Goal: Information Seeking & Learning: Learn about a topic

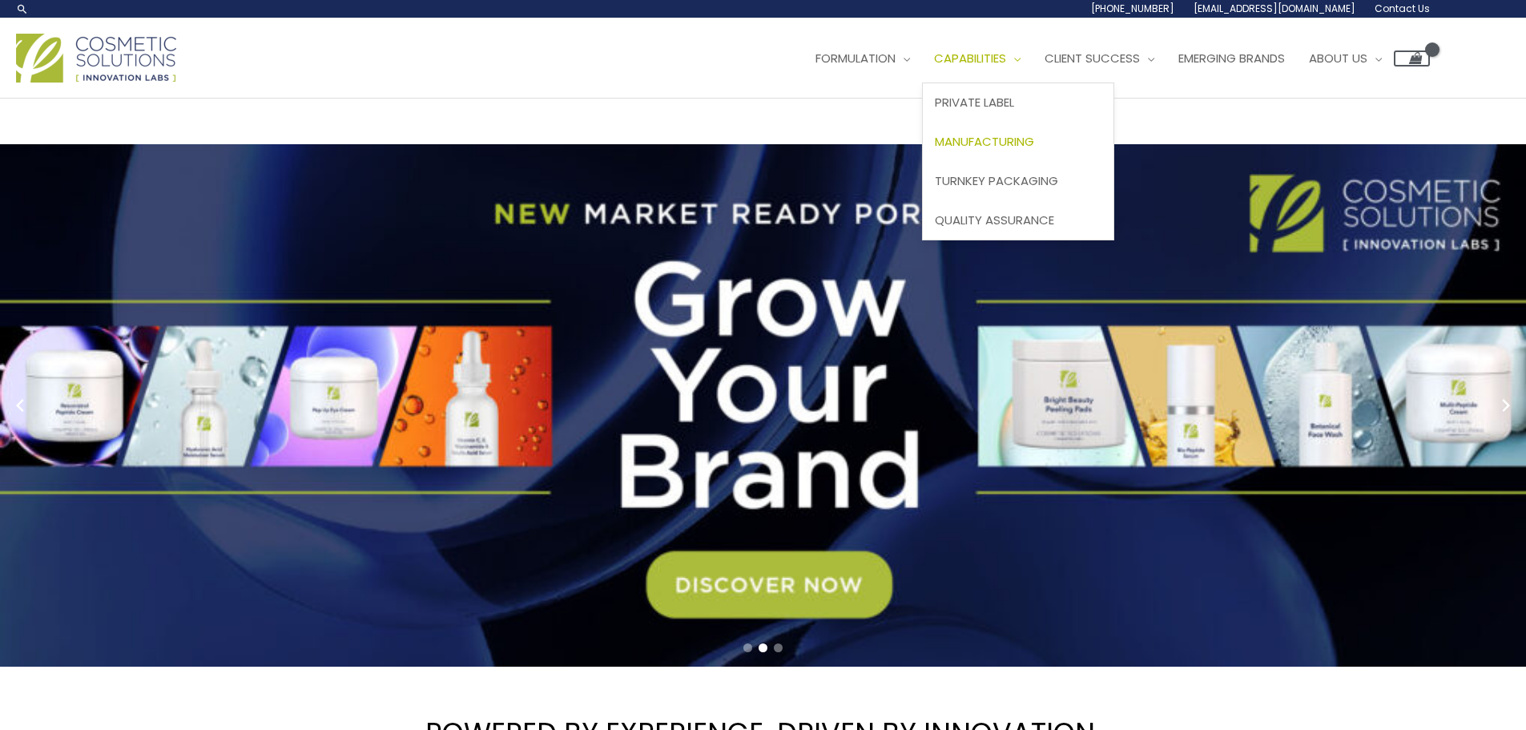
click at [997, 144] on span "Manufacturing" at bounding box center [984, 141] width 99 height 17
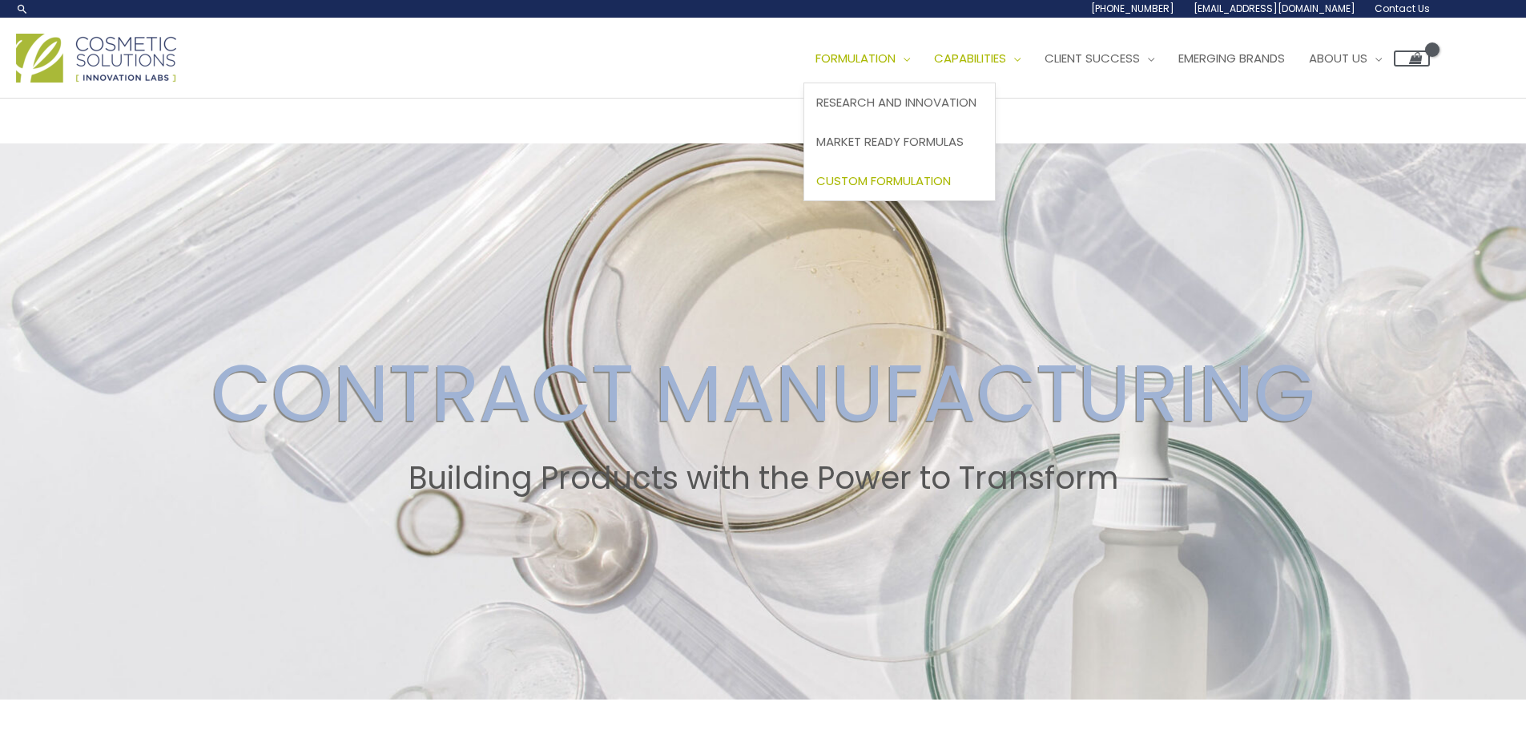
click at [939, 170] on link "Custom Formulation" at bounding box center [899, 180] width 191 height 39
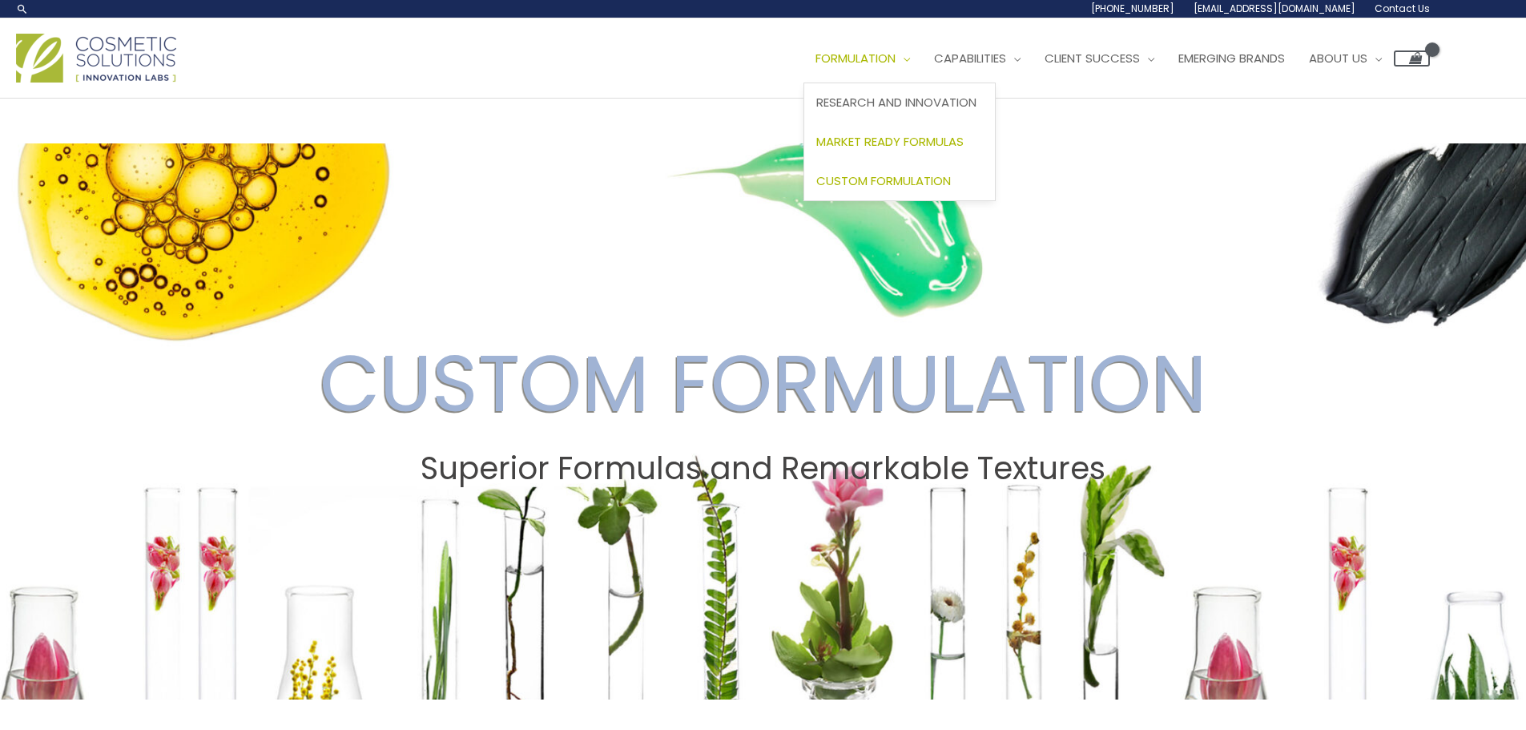
click at [954, 139] on span "Market Ready Formulas" at bounding box center [889, 141] width 147 height 17
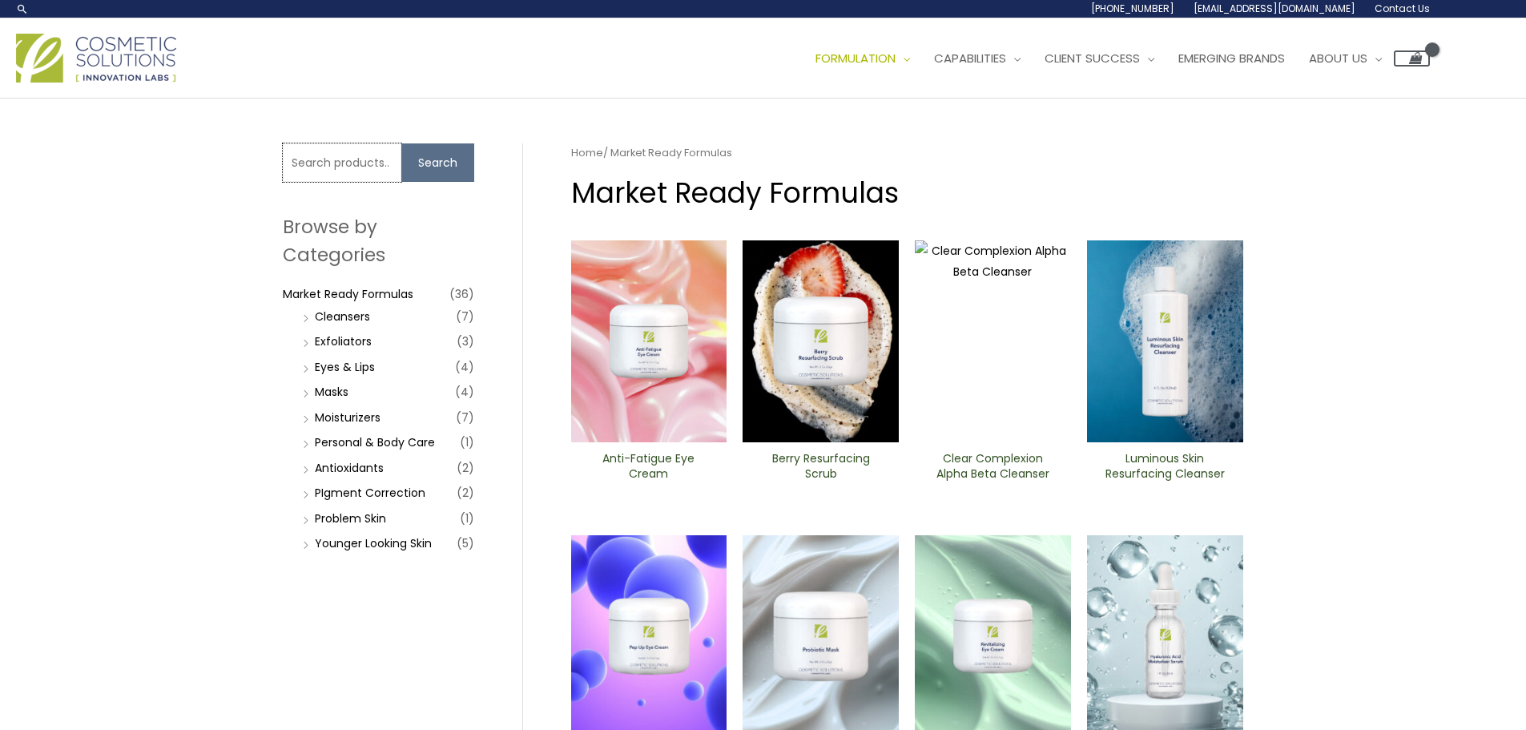
click at [297, 172] on input "Search for:" at bounding box center [342, 162] width 119 height 38
type input "dark"
click at [452, 160] on button "Search" at bounding box center [437, 162] width 73 height 38
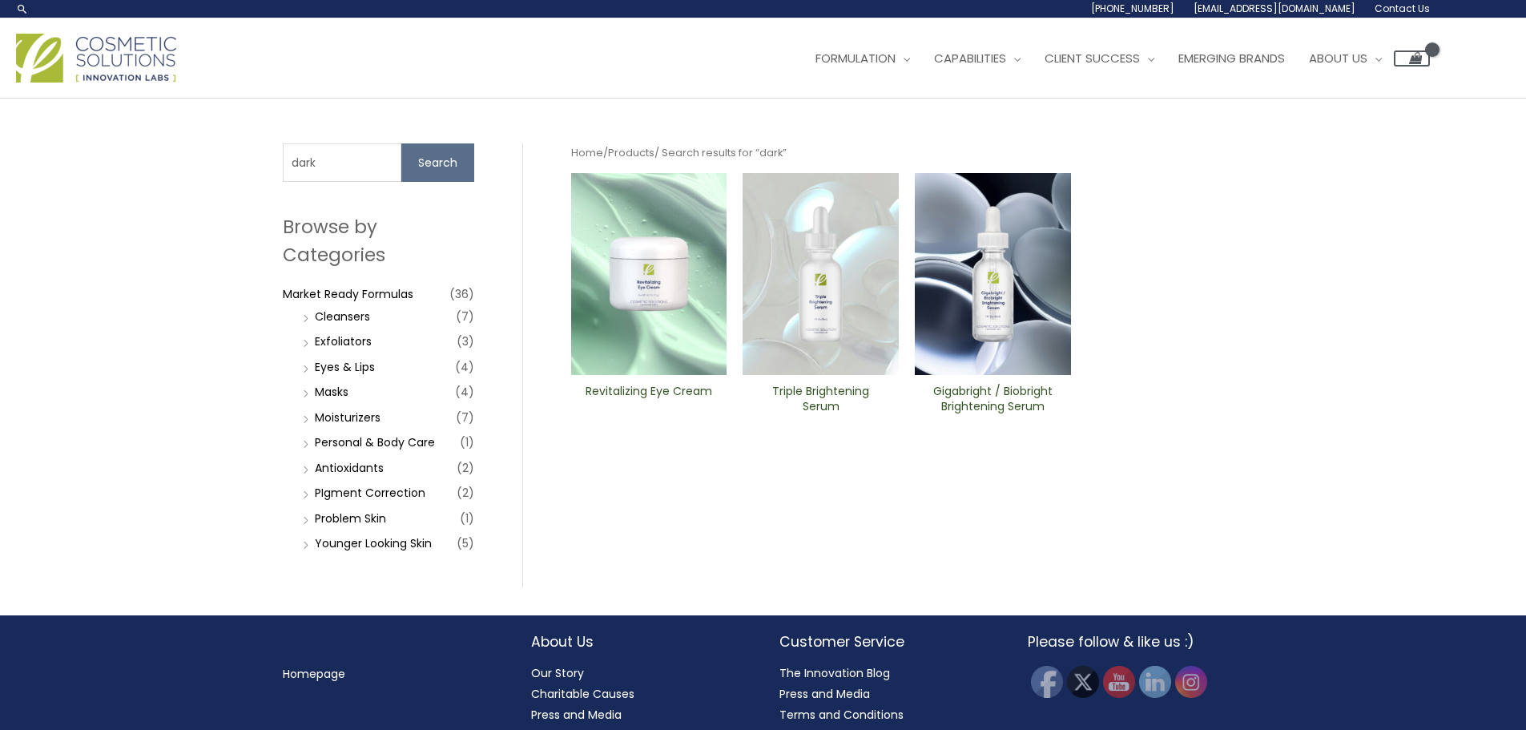
click at [859, 256] on img at bounding box center [820, 274] width 156 height 202
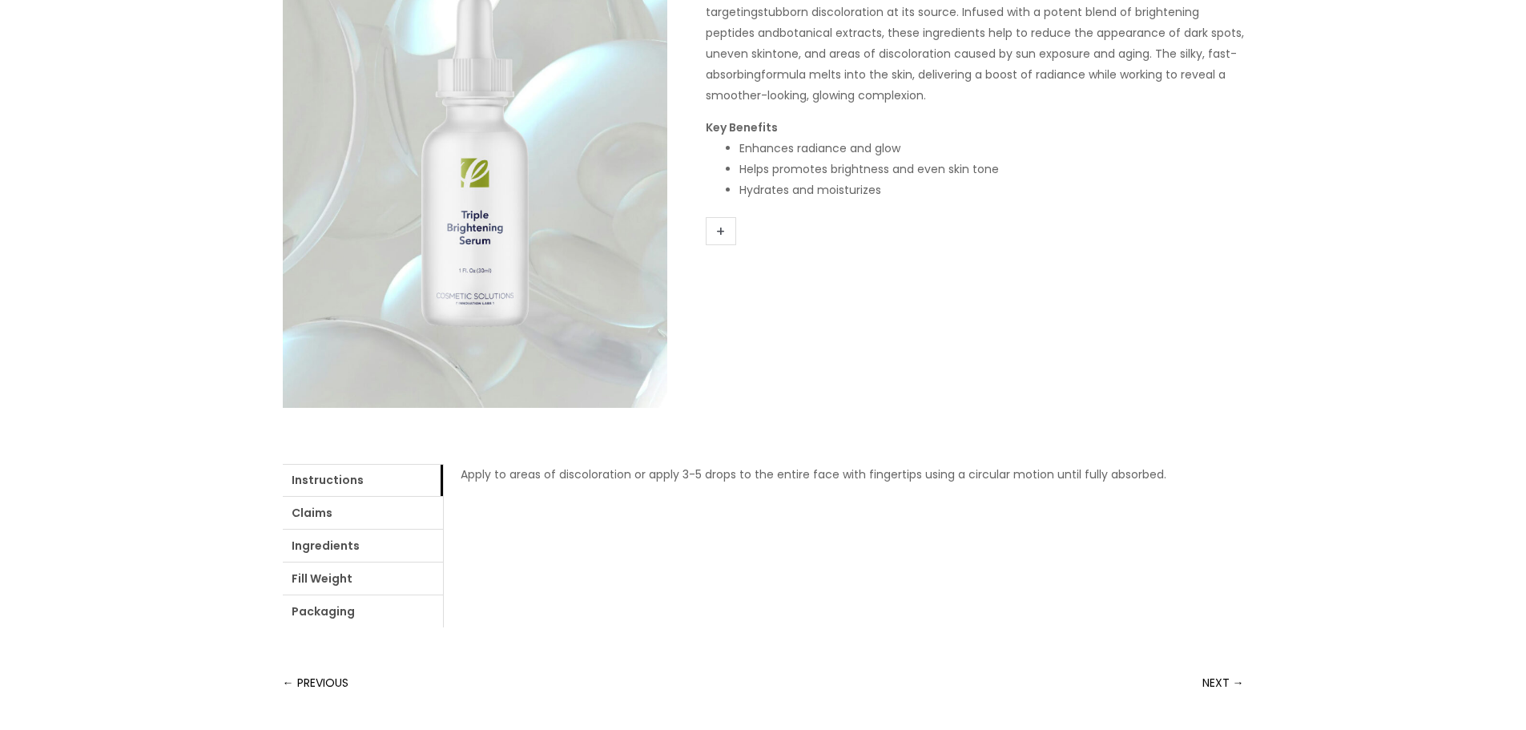
scroll to position [457, 0]
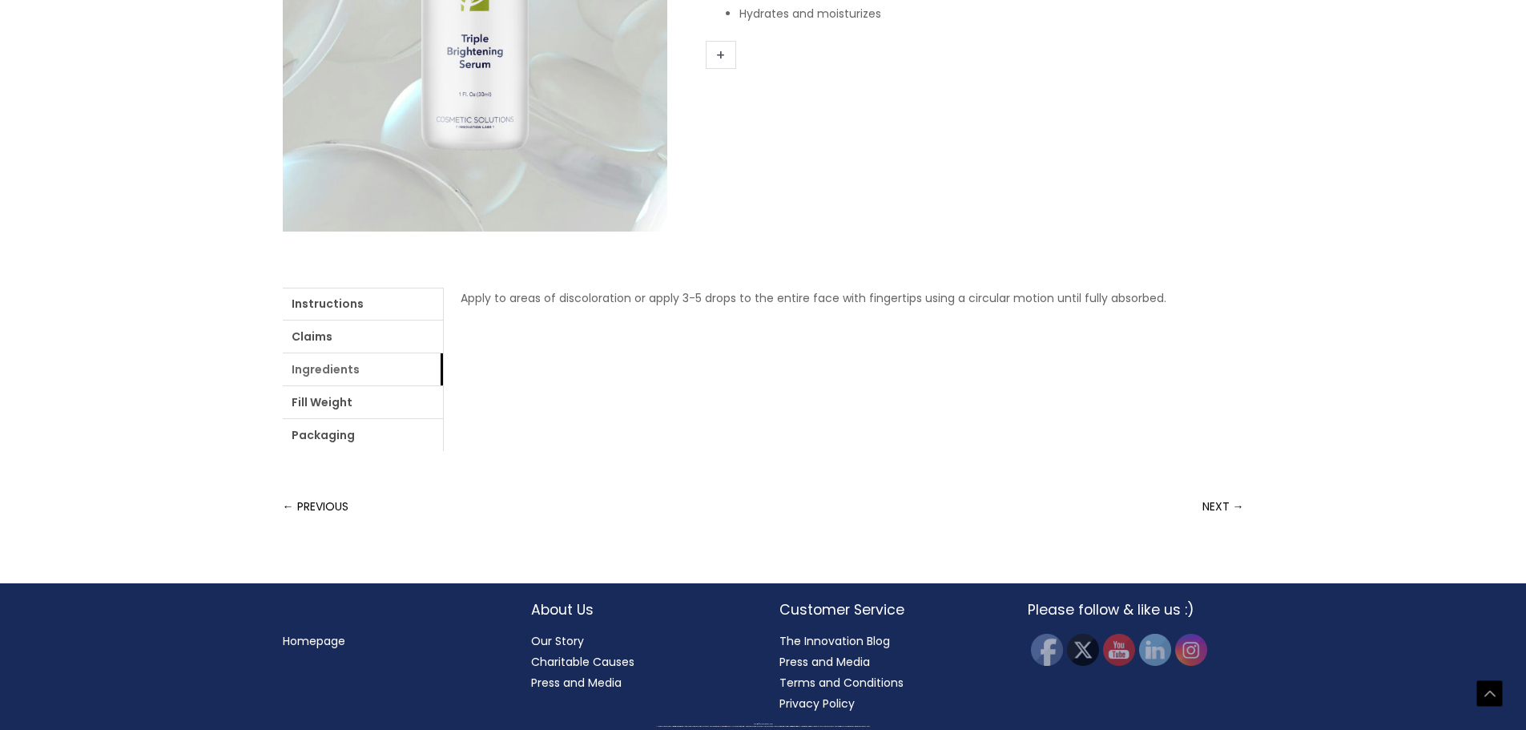
click at [371, 360] on link "Ingredients" at bounding box center [363, 369] width 160 height 32
click at [328, 347] on link "Claims" at bounding box center [363, 336] width 160 height 32
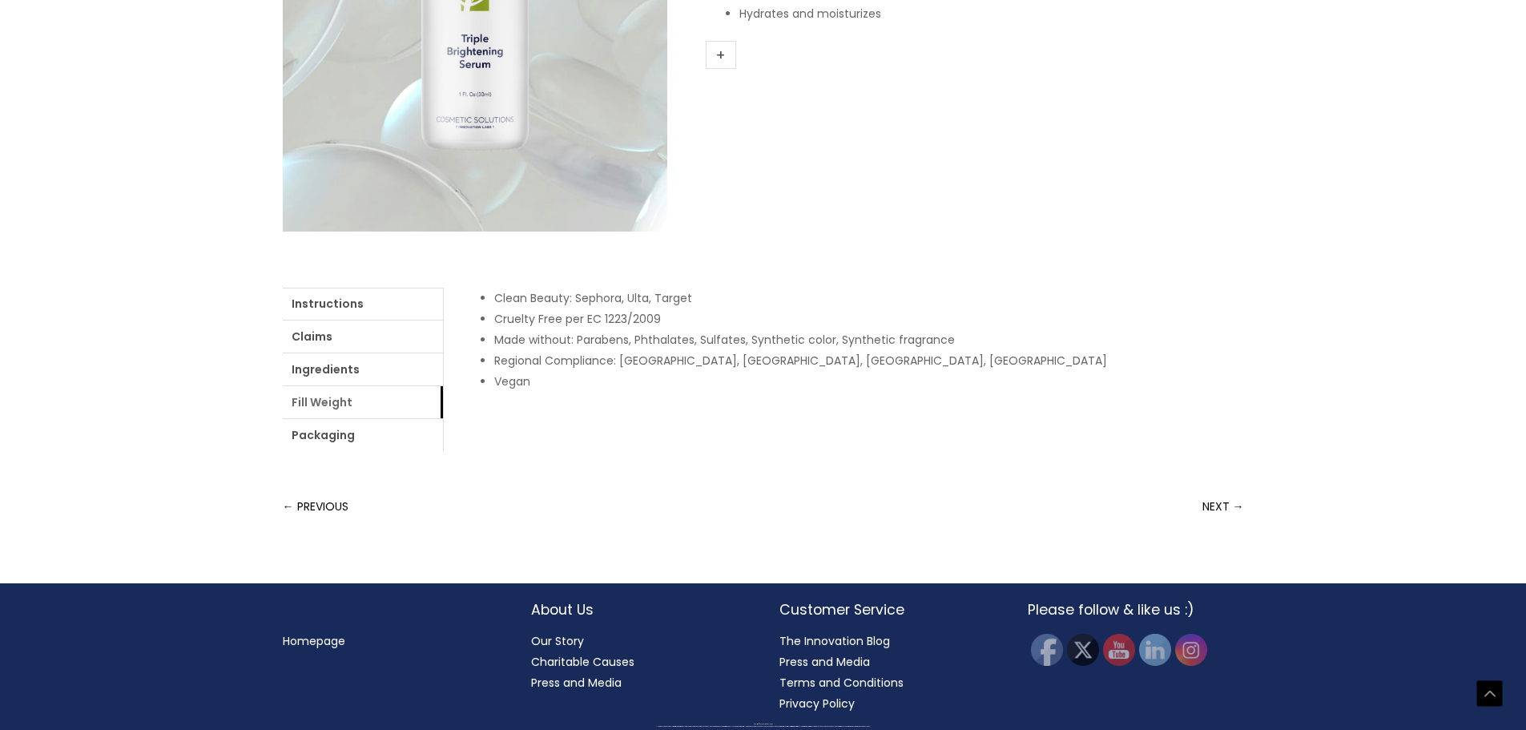
click at [382, 395] on link "Fill Weight" at bounding box center [363, 402] width 160 height 32
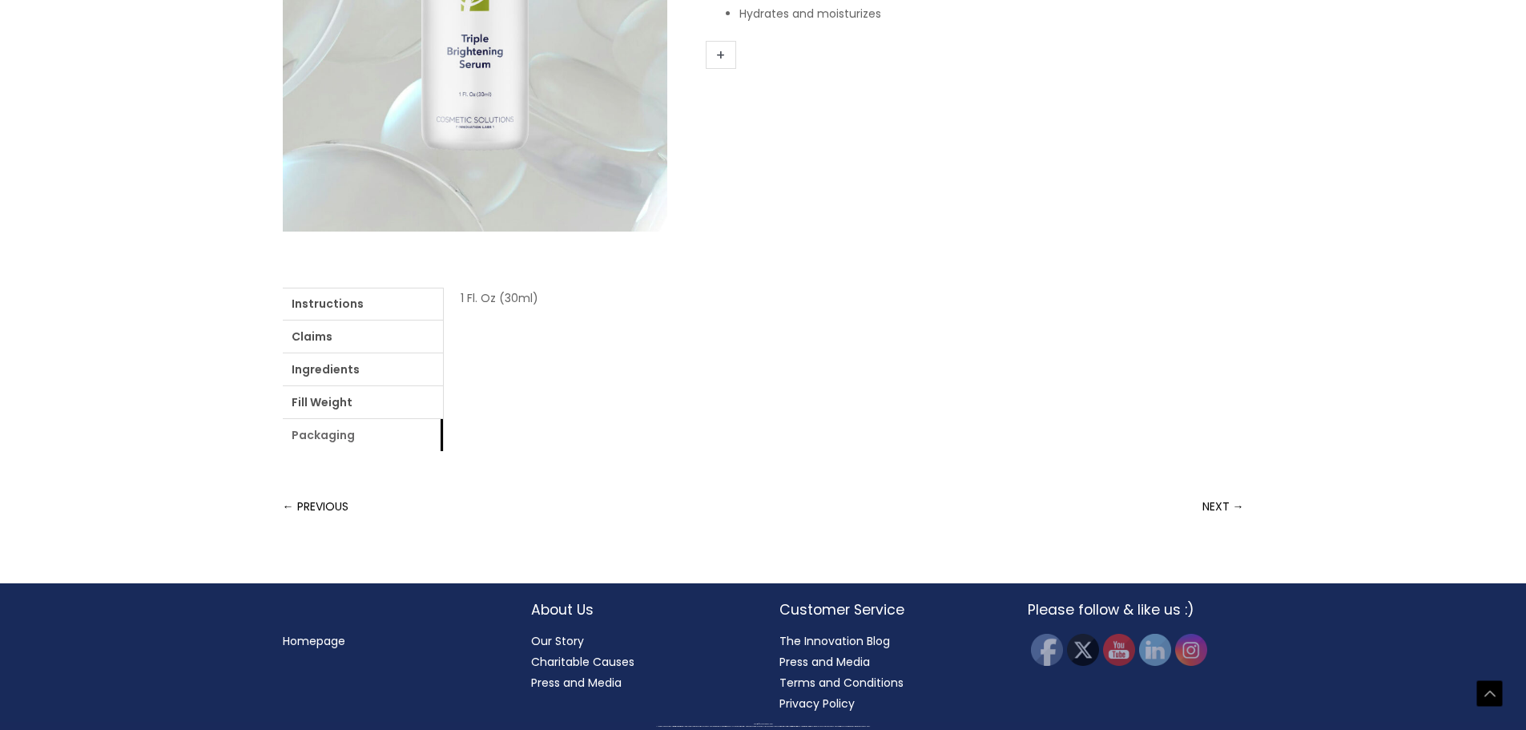
click at [376, 425] on link "Packaging" at bounding box center [363, 435] width 160 height 32
click at [352, 299] on link "Instructions" at bounding box center [363, 304] width 160 height 32
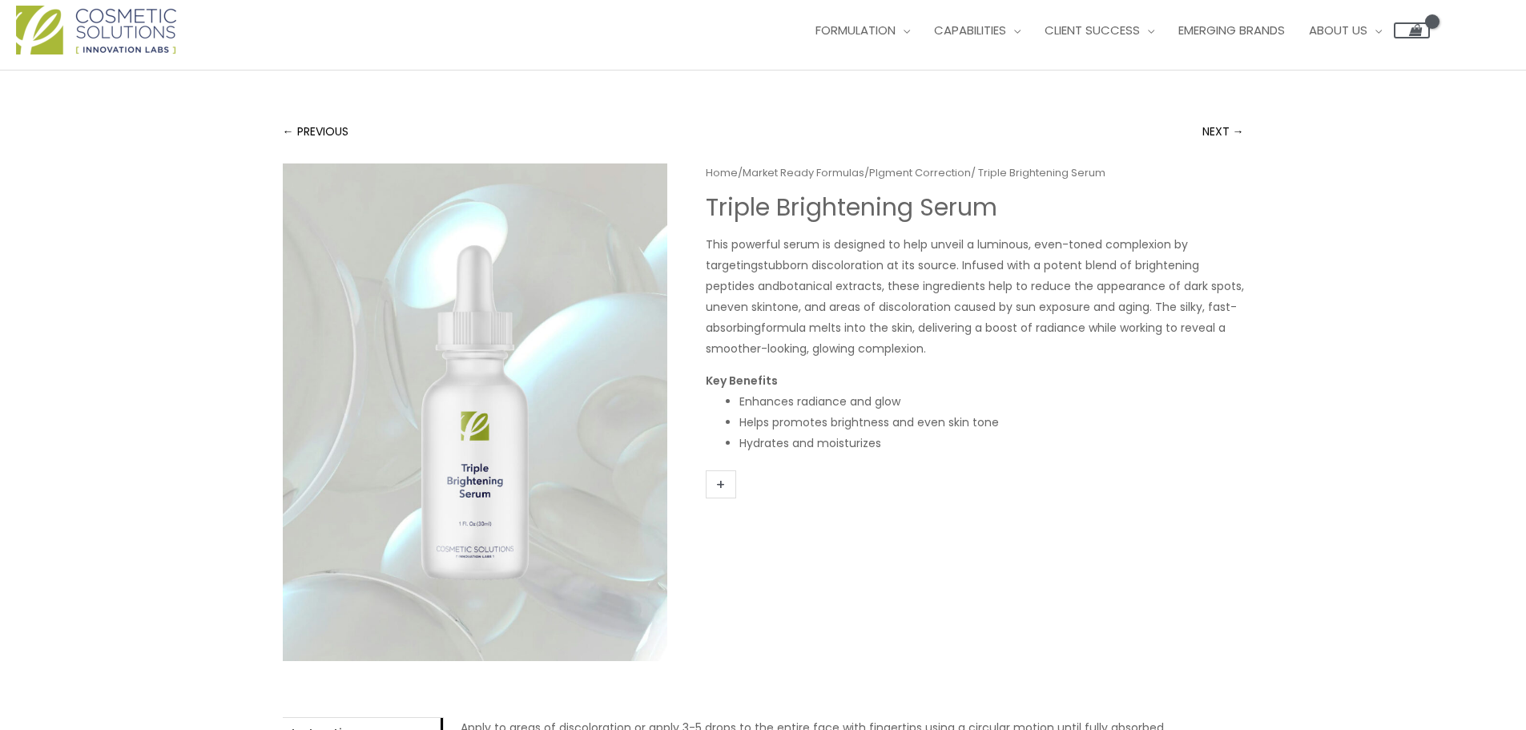
scroll to position [0, 0]
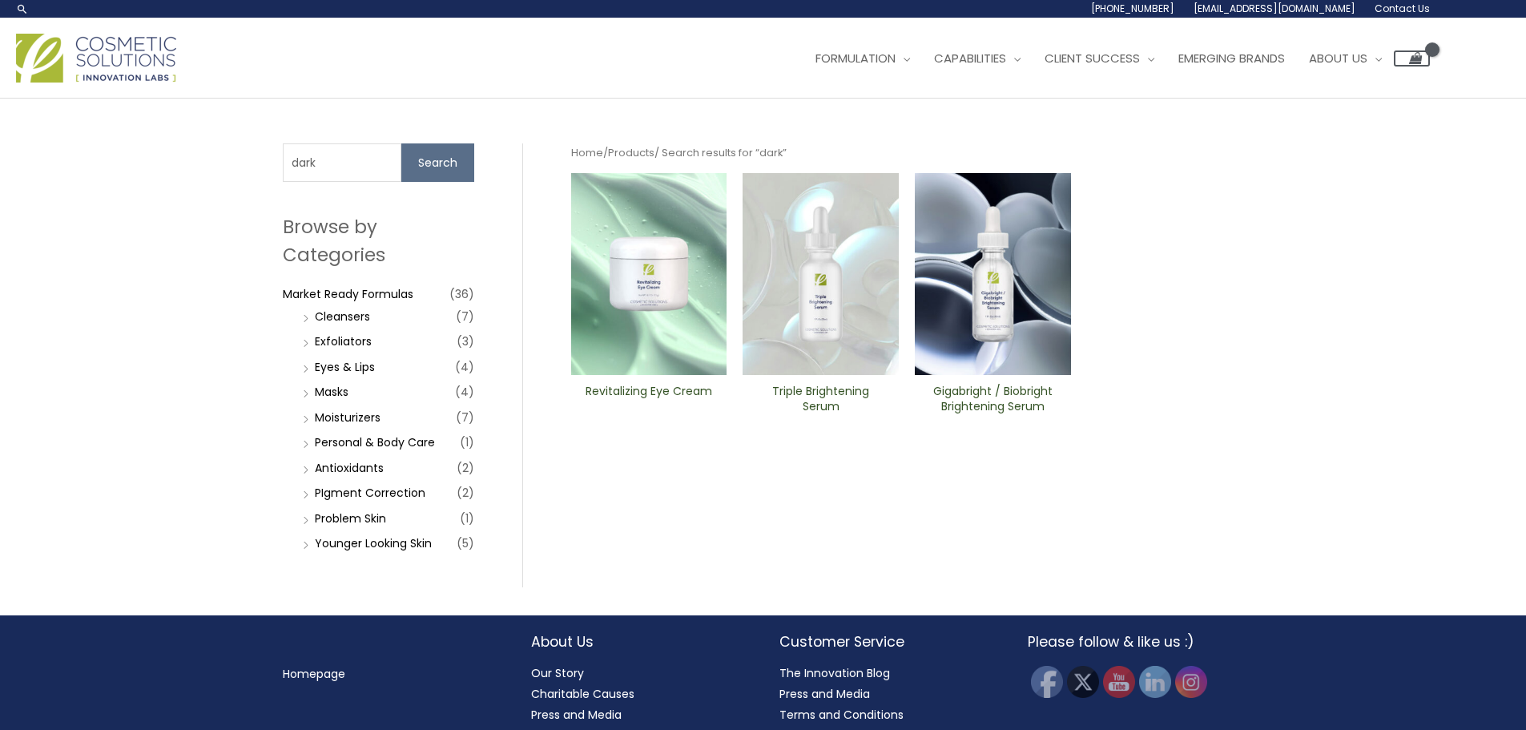
click at [1058, 255] on img at bounding box center [993, 274] width 156 height 202
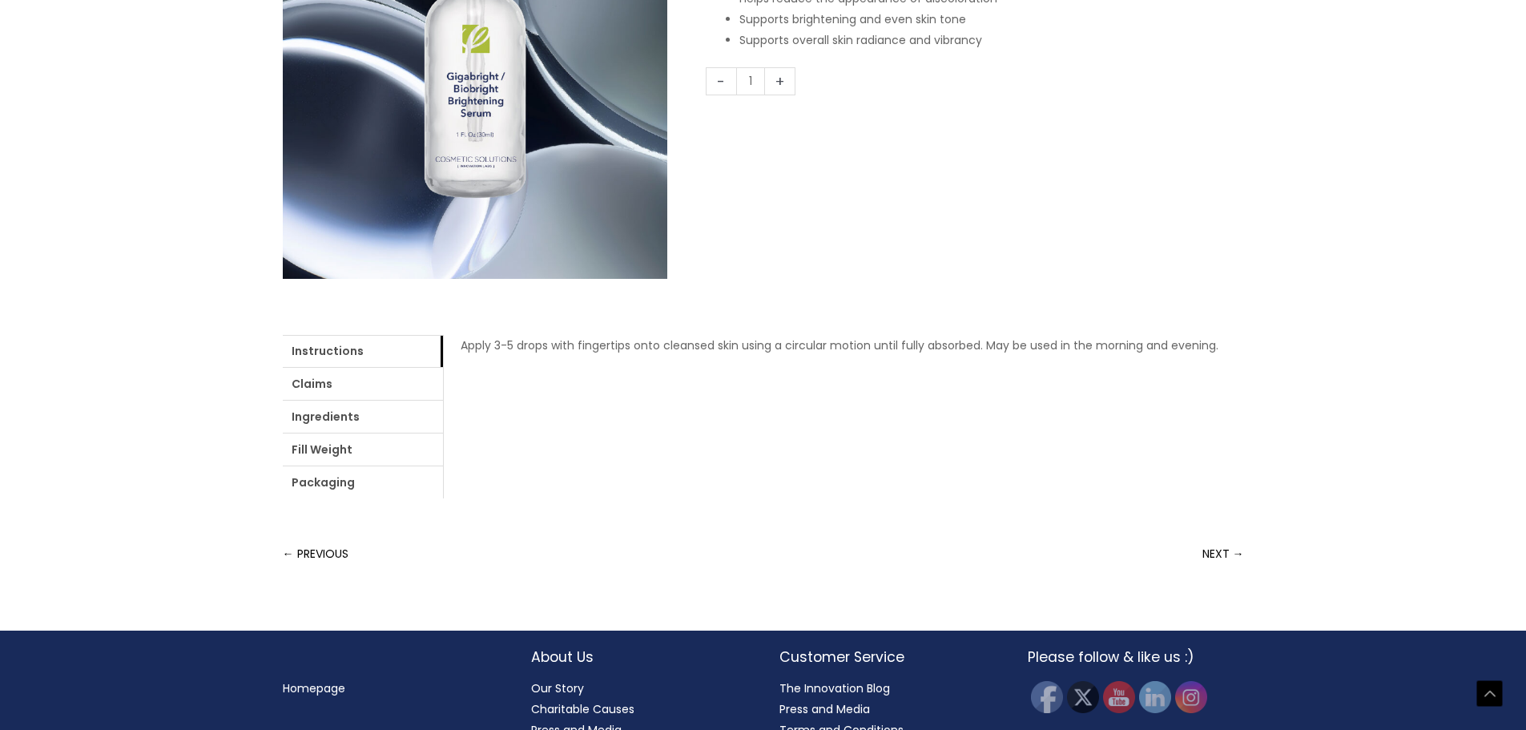
scroll to position [457, 0]
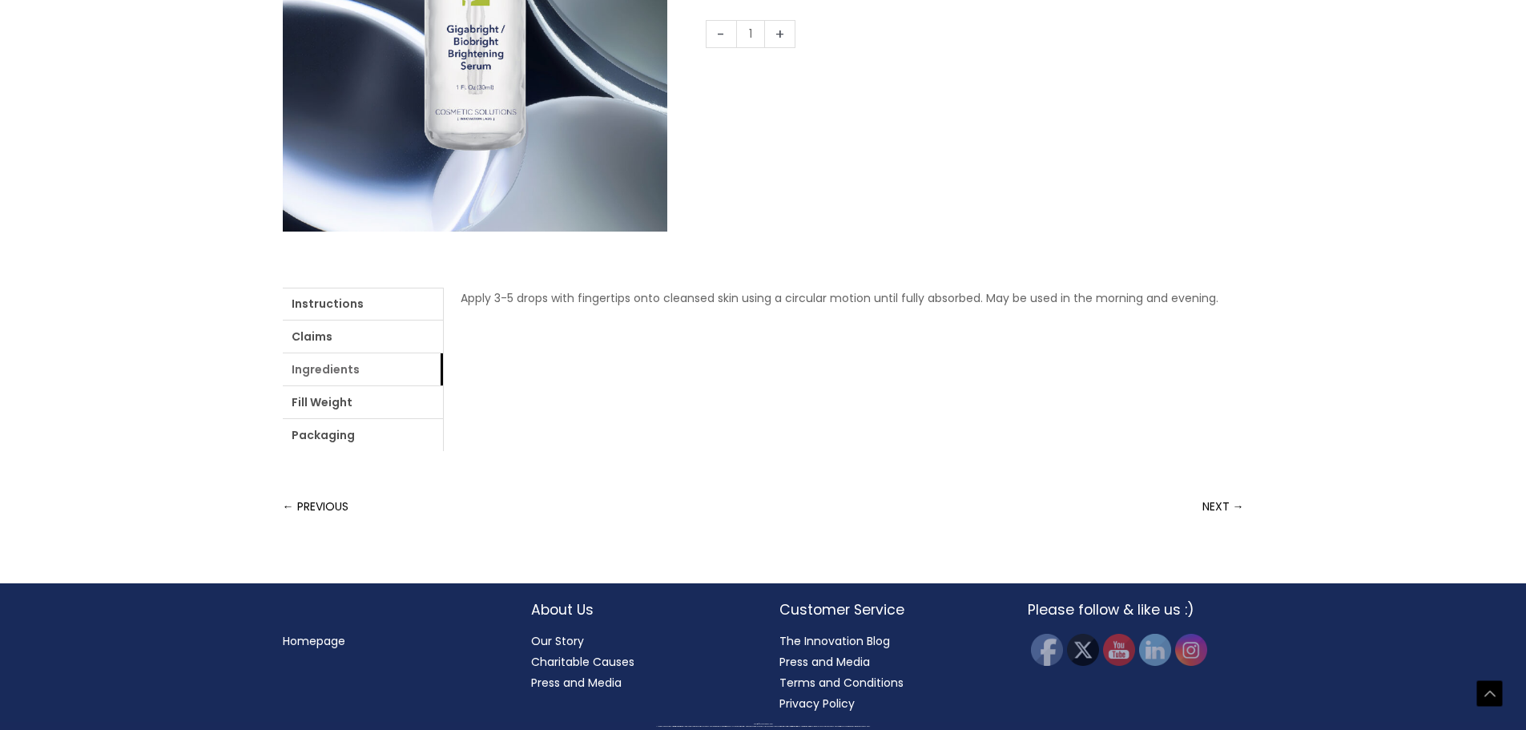
click at [356, 369] on link "Ingredients" at bounding box center [363, 369] width 160 height 32
click at [415, 336] on link "Claims" at bounding box center [363, 336] width 160 height 32
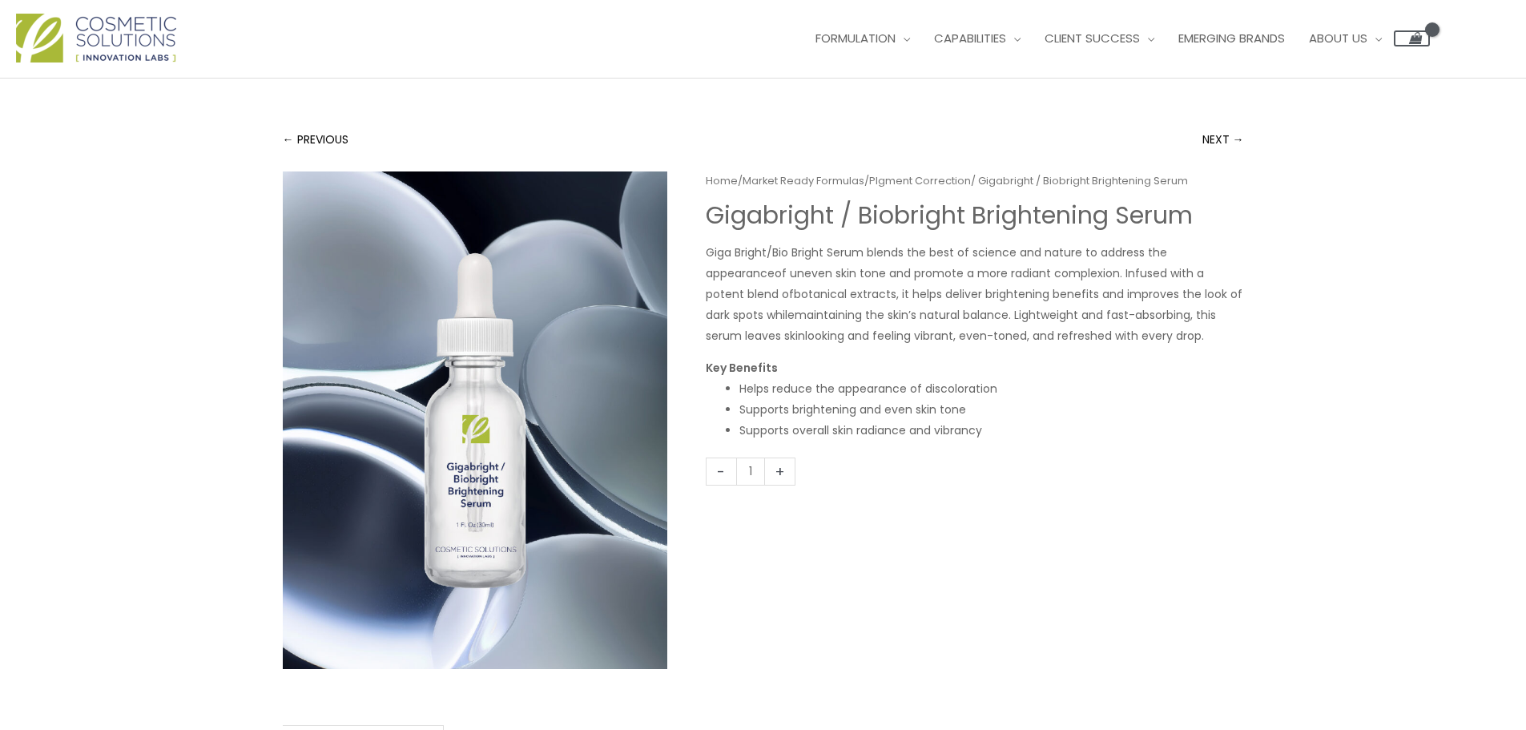
scroll to position [0, 0]
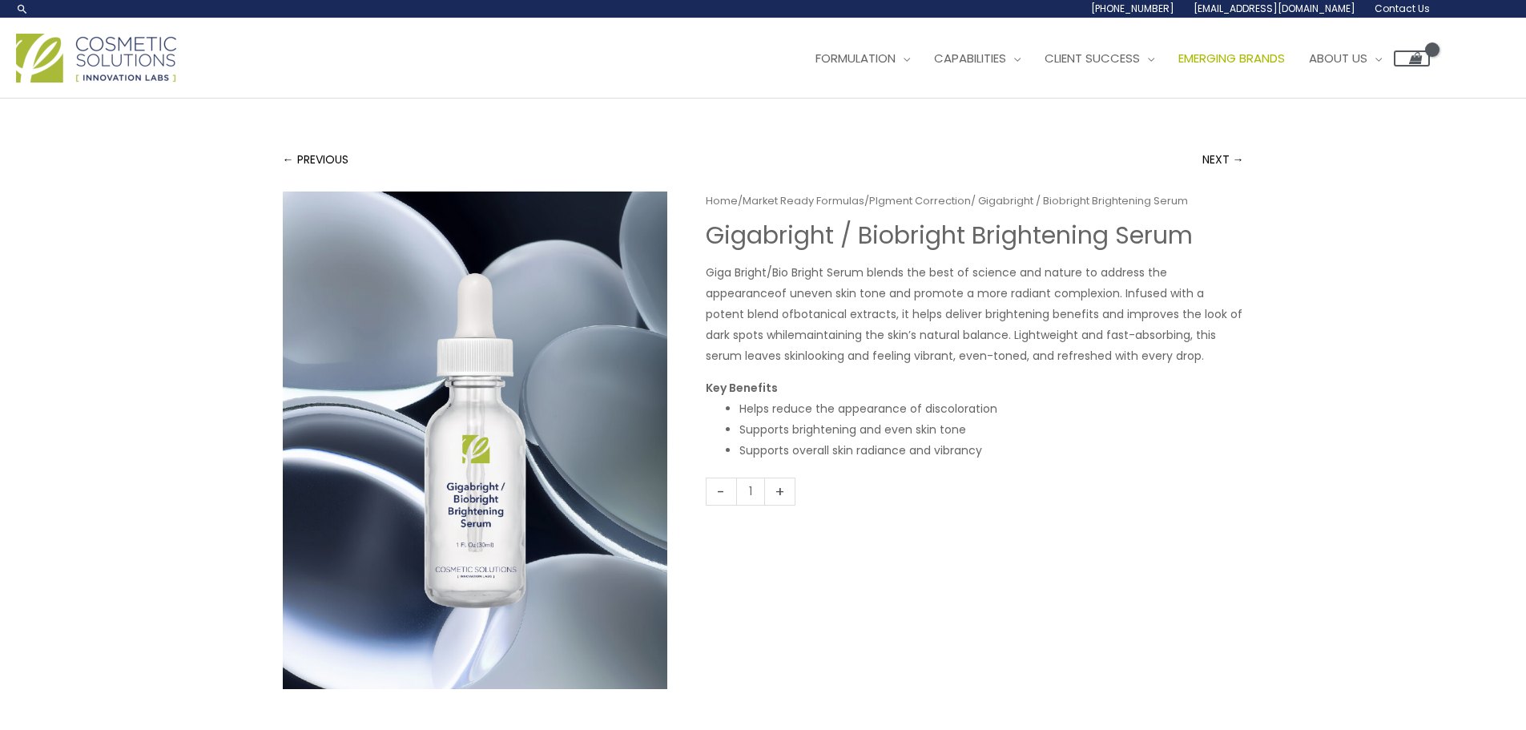
click at [1293, 70] on link "Emerging Brands" at bounding box center [1231, 58] width 131 height 48
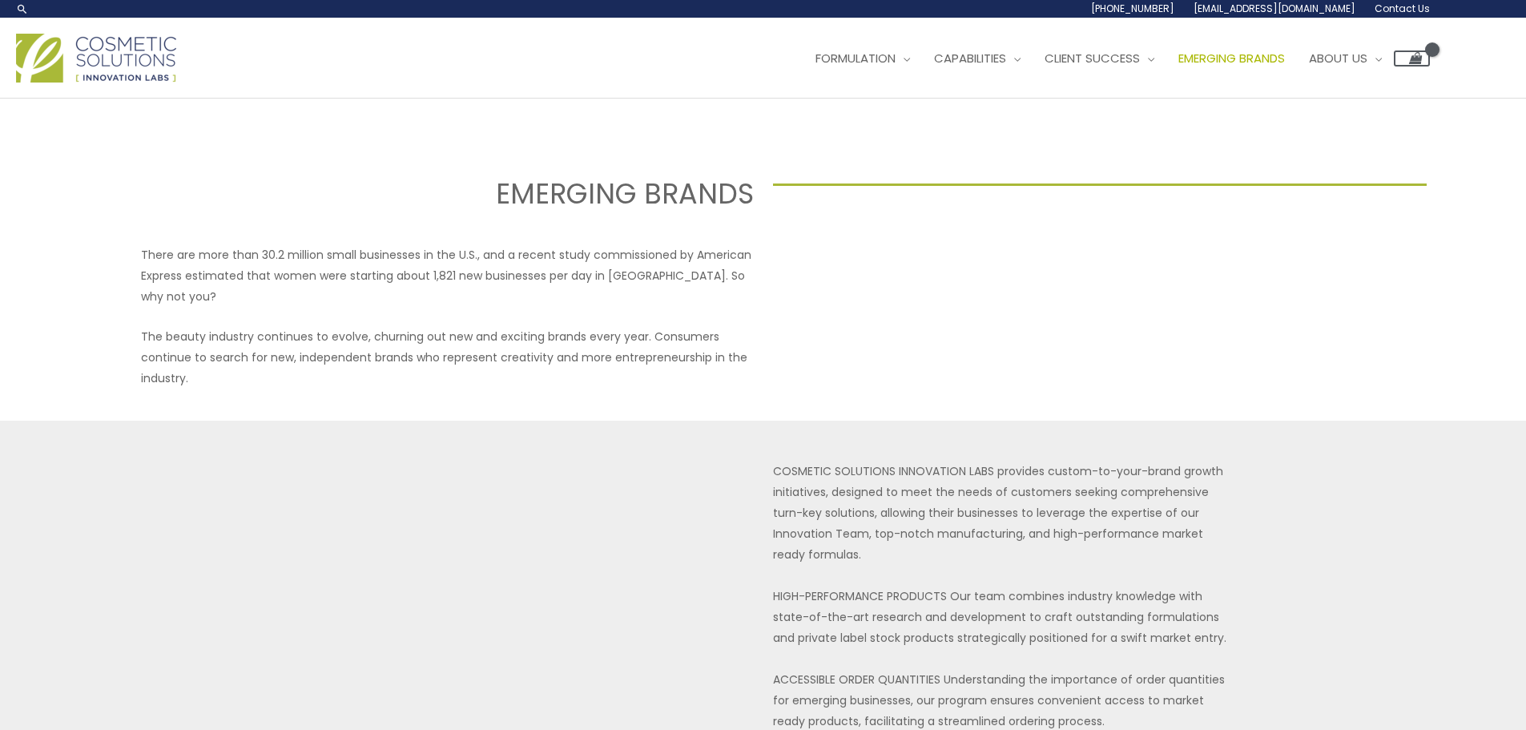
select select
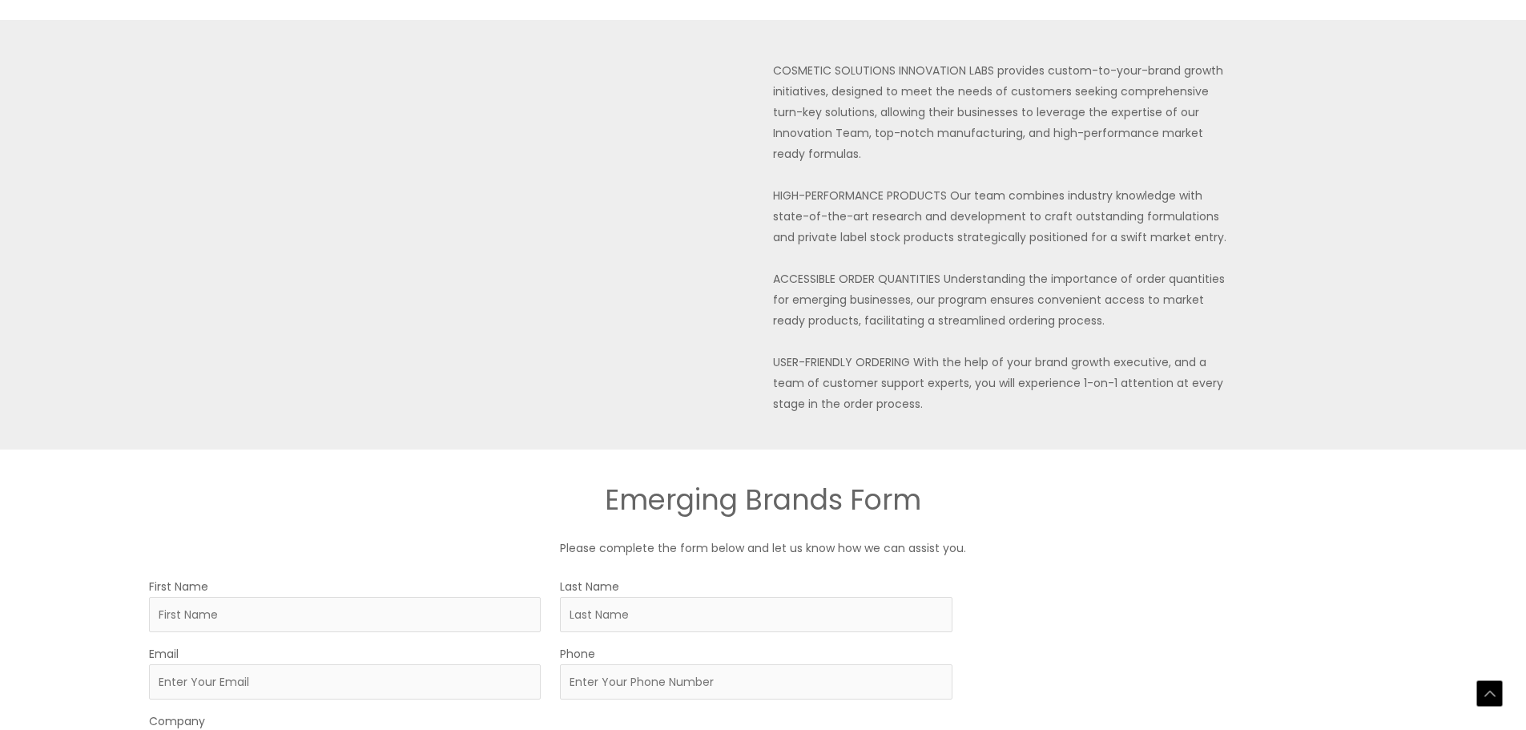
scroll to position [801, 0]
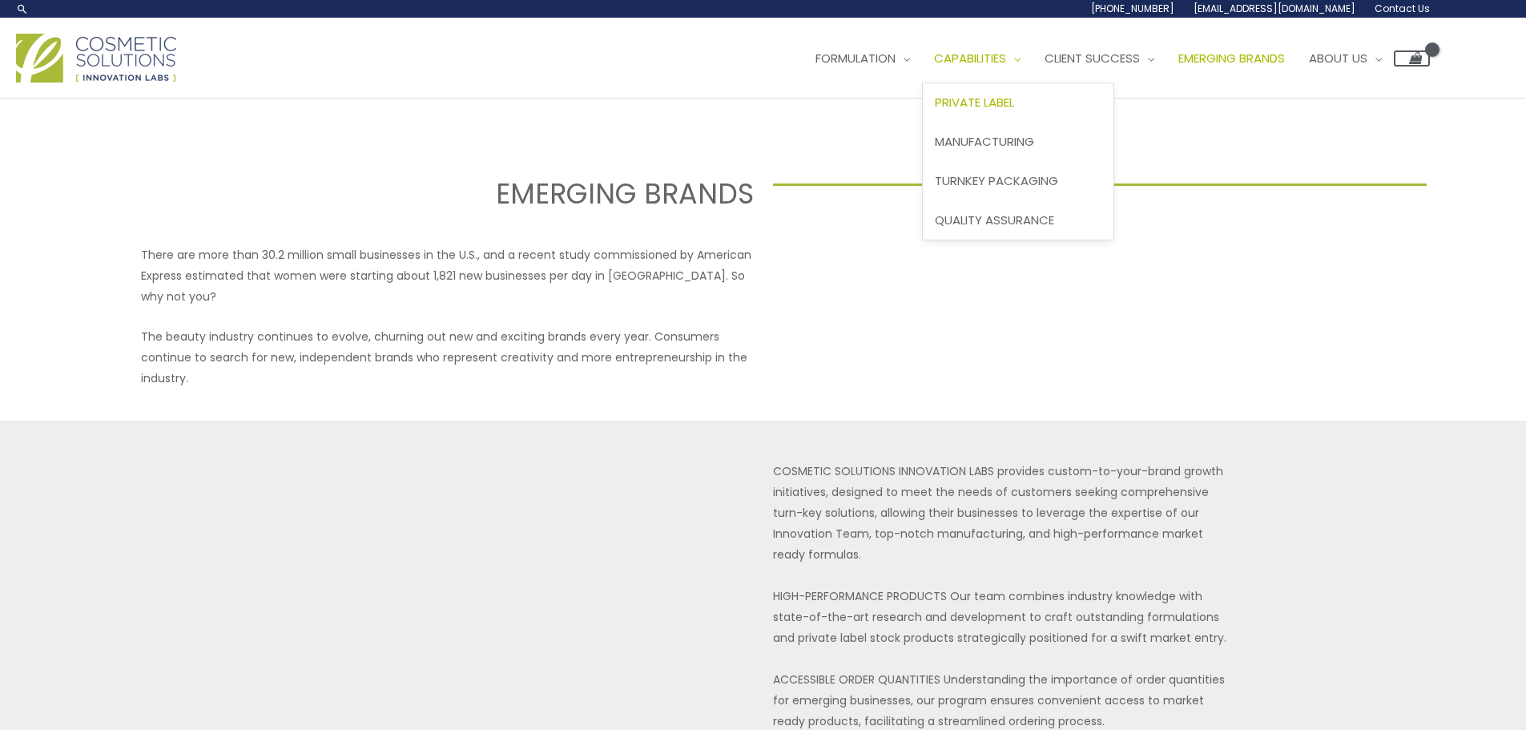
click at [1000, 99] on span "Private Label" at bounding box center [974, 102] width 79 height 17
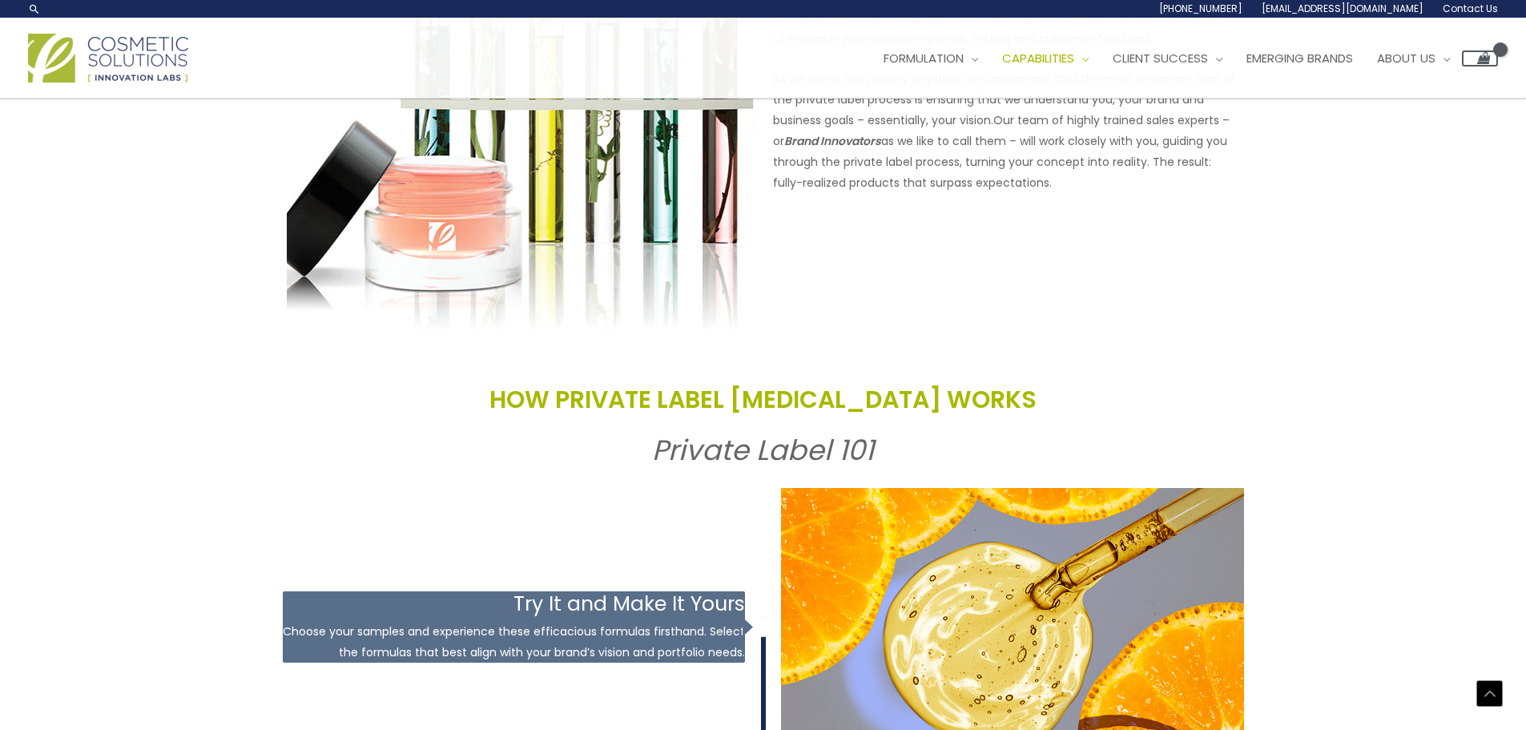
scroll to position [1201, 0]
